Goal: Task Accomplishment & Management: Manage account settings

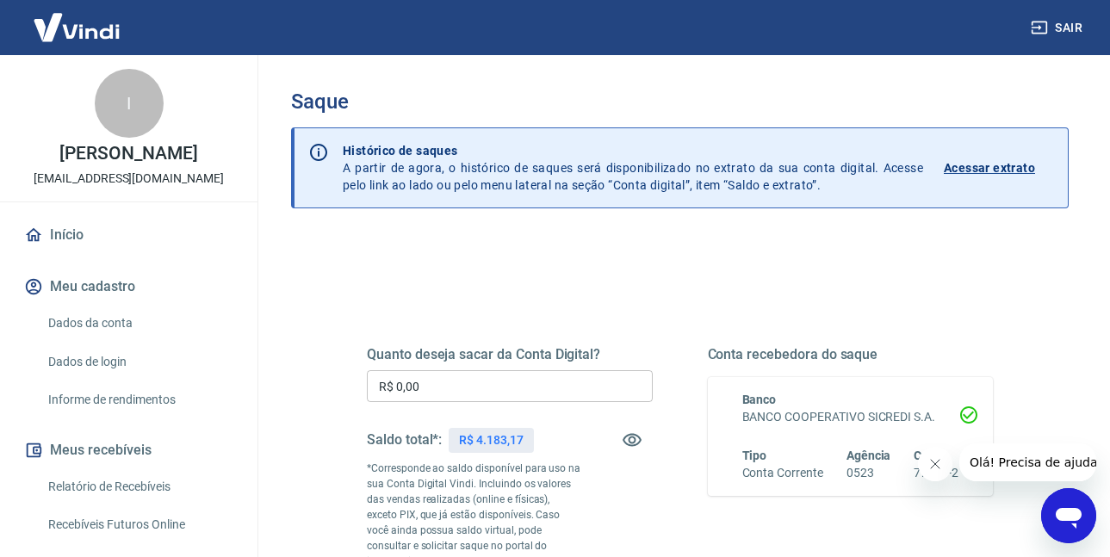
click at [430, 387] on input "R$ 0,00" at bounding box center [510, 386] width 286 height 32
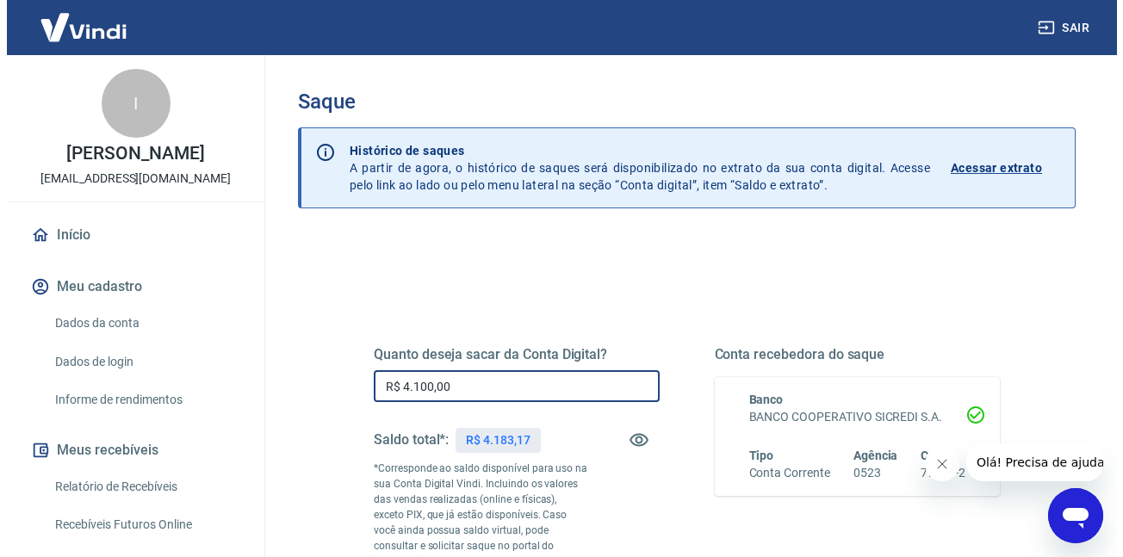
scroll to position [310, 0]
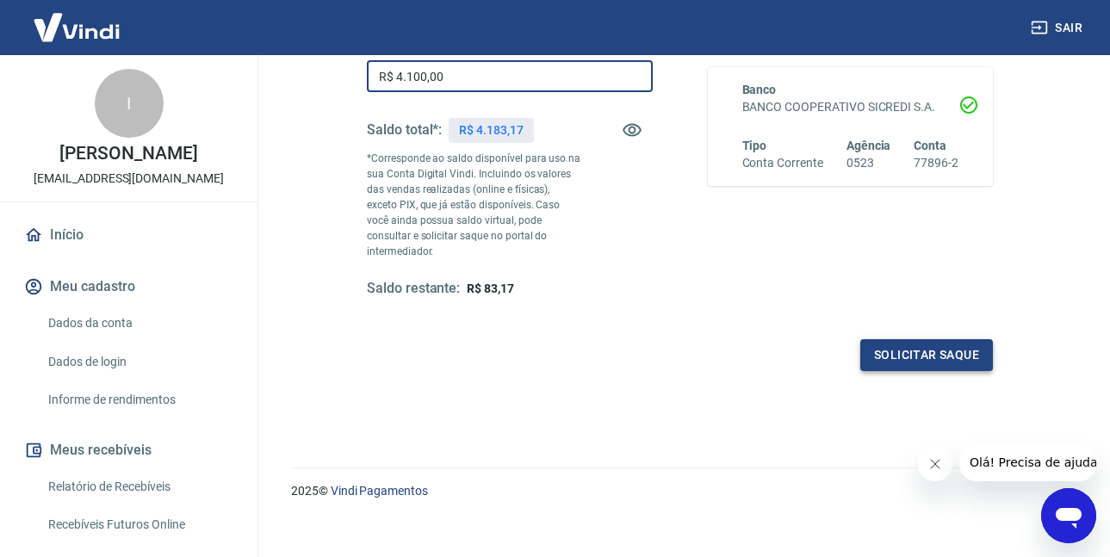
type input "R$ 4.100,00"
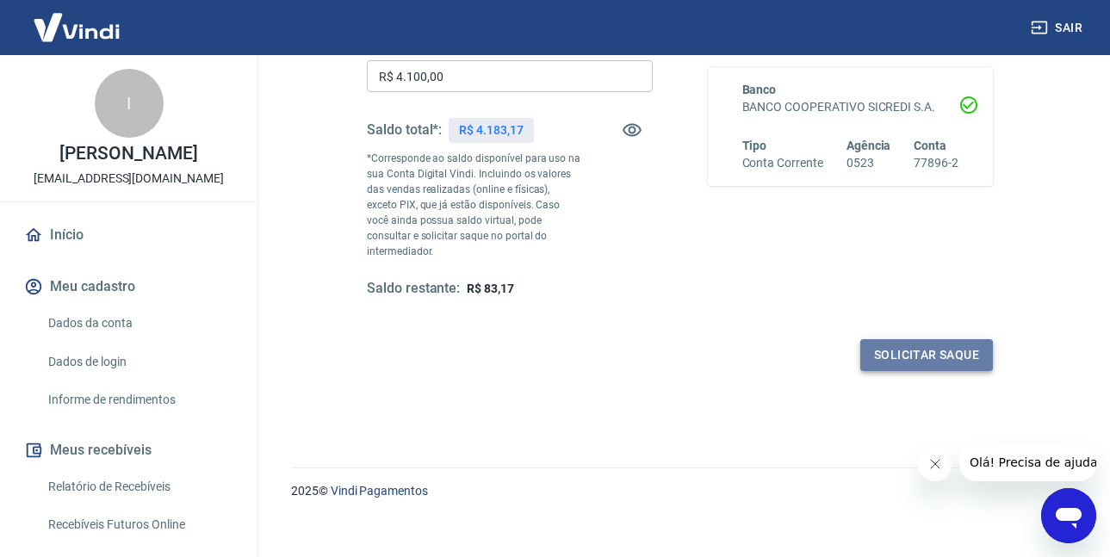
click at [951, 339] on button "Solicitar saque" at bounding box center [926, 355] width 133 height 32
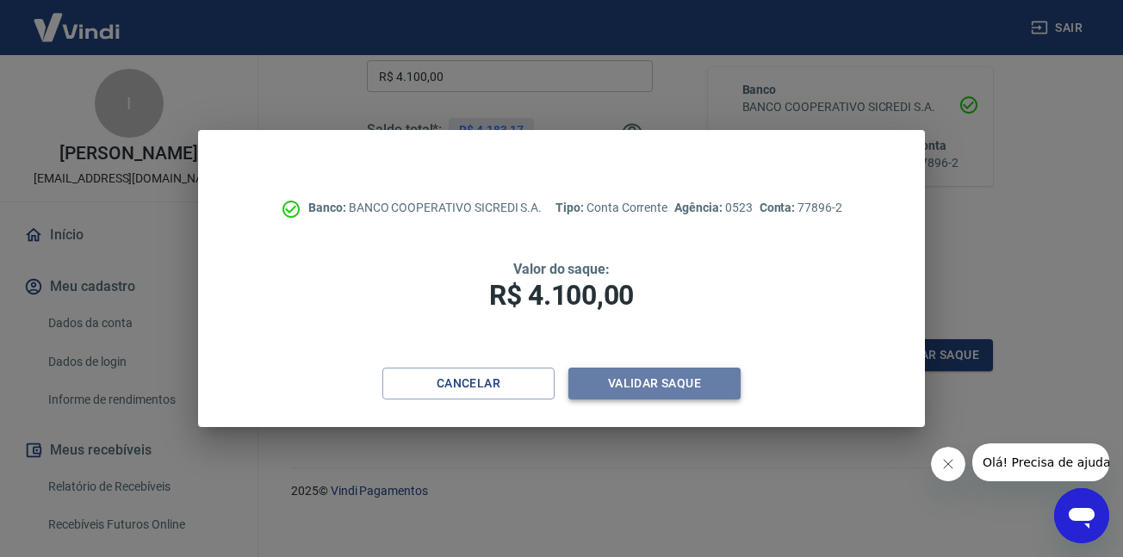
click at [676, 399] on button "Validar saque" at bounding box center [654, 384] width 172 height 32
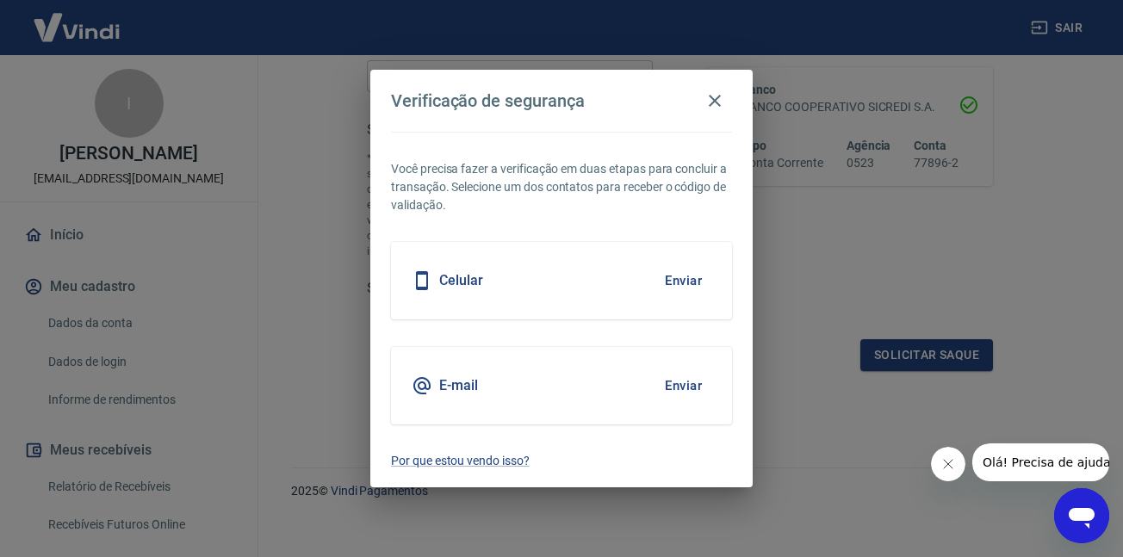
click at [676, 284] on button "Enviar" at bounding box center [683, 281] width 56 height 36
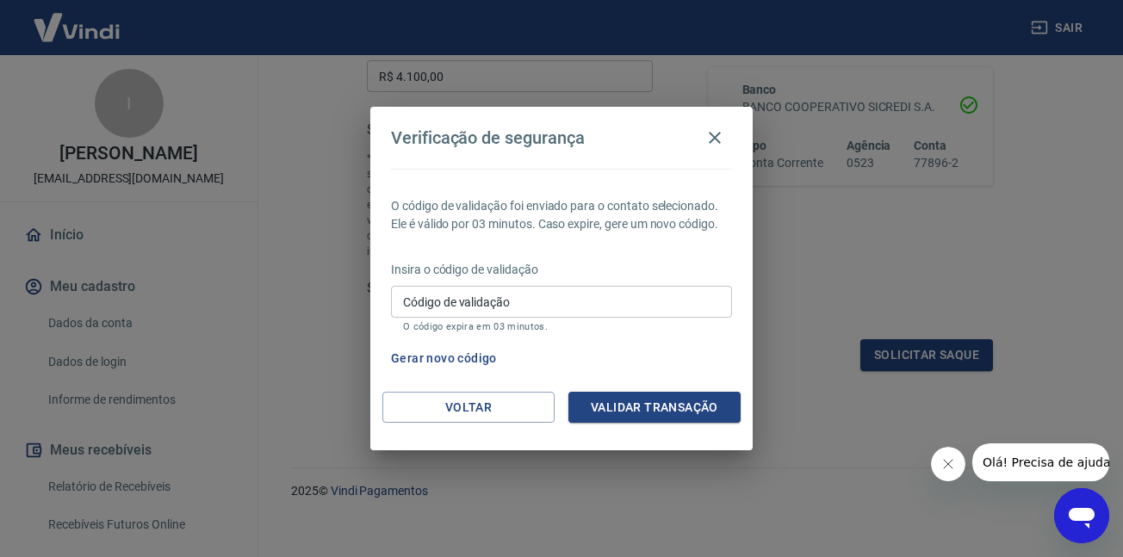
click at [495, 320] on div "Código de validação Código de validação O código expira em 03 minutos." at bounding box center [561, 309] width 341 height 46
click at [492, 311] on input "Código de validação" at bounding box center [561, 302] width 341 height 32
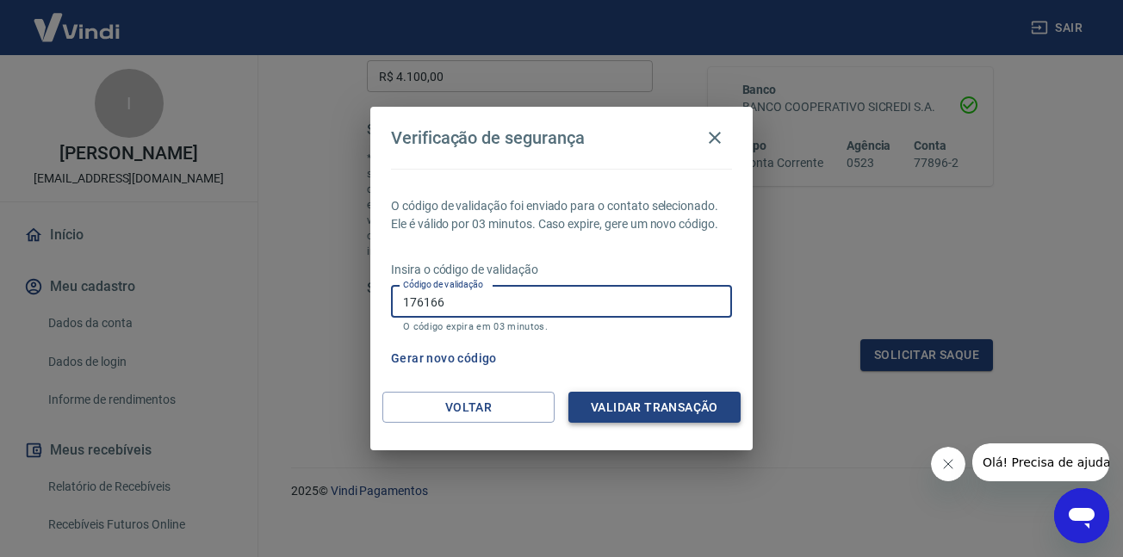
type input "176166"
click at [612, 405] on button "Validar transação" at bounding box center [654, 408] width 172 height 32
